Goal: Go to known website: Go to known website

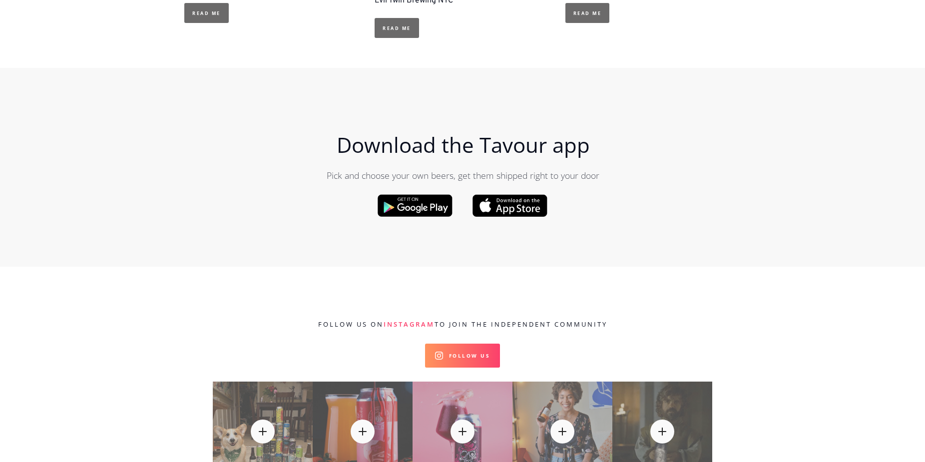
scroll to position [1109, 0]
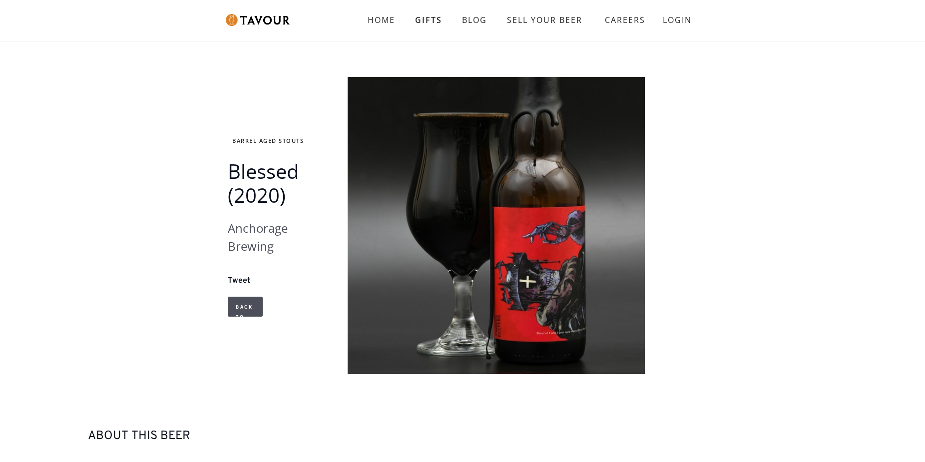
scroll to position [1097, 0]
